Goal: Transaction & Acquisition: Purchase product/service

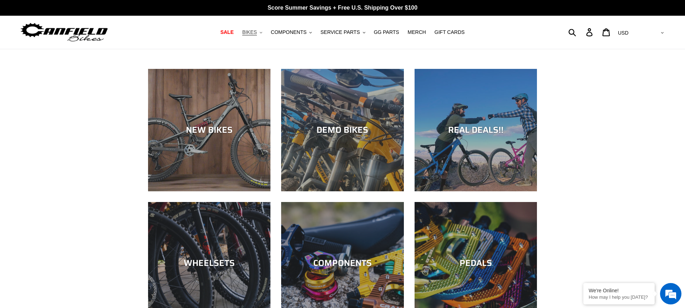
click at [252, 34] on span "BIKES" at bounding box center [249, 32] width 15 height 6
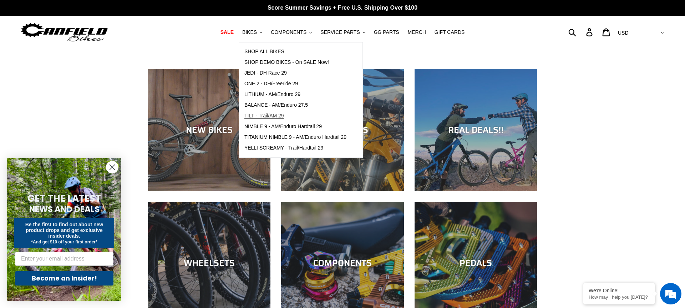
click at [262, 116] on span "TILT - Trail/AM 29" at bounding box center [265, 116] width 40 height 6
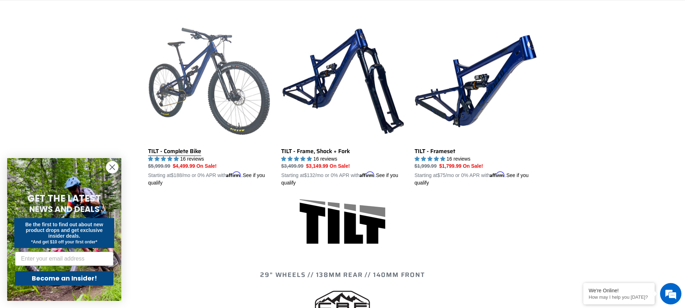
scroll to position [190, 0]
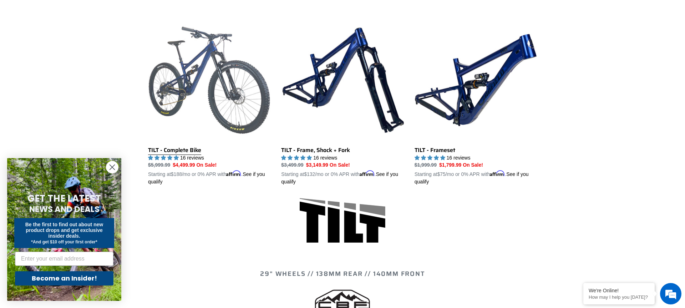
click at [175, 149] on link "TILT - Complete Bike" at bounding box center [209, 102] width 122 height 167
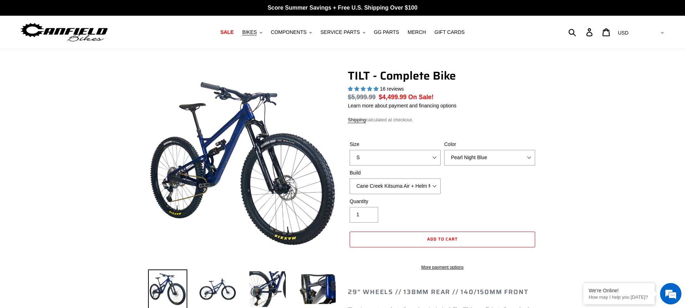
select select "highest-rating"
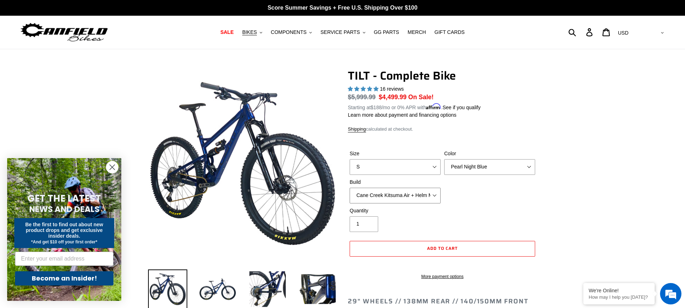
select select "RockShox SD ULT + Pike ULT 140 + SRAM GX"
click option "RockShox SD ULT + Pike ULT 140 + SRAM GX" at bounding box center [0, 0] width 0 height 0
click at [106, 170] on icon "Close dialog" at bounding box center [112, 167] width 12 height 12
